Goal: Obtain resource: Download file/media

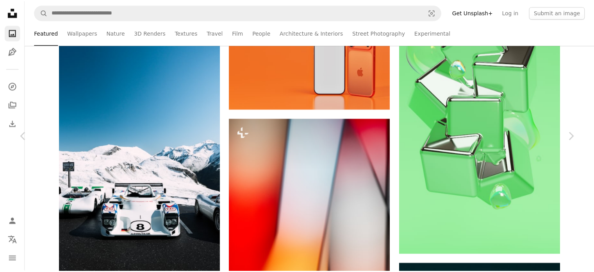
scroll to position [21189, 0]
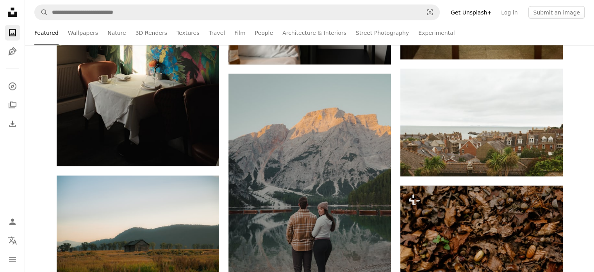
scroll to position [26017, 0]
